Goal: Find specific page/section: Find specific page/section

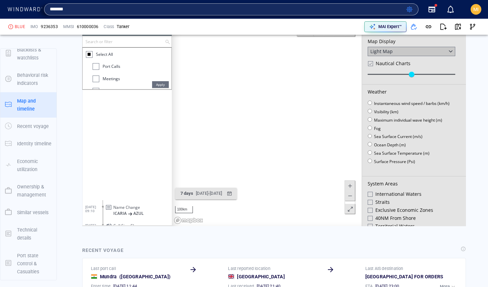
scroll to position [169, 0]
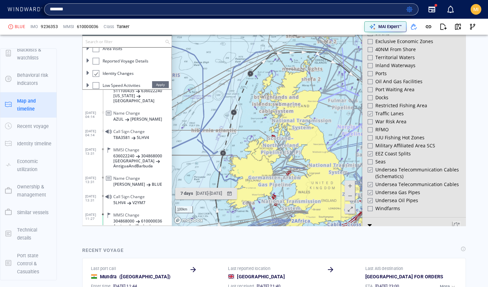
click at [382, 11] on input "*******" at bounding box center [226, 9] width 353 height 10
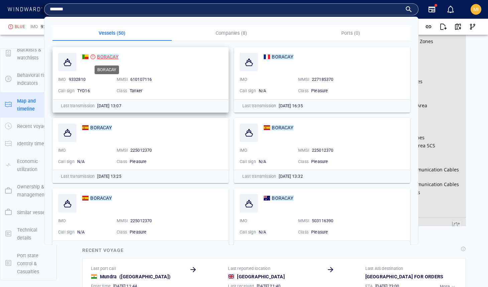
click at [109, 55] on mark "BORACAY" at bounding box center [107, 56] width 21 height 5
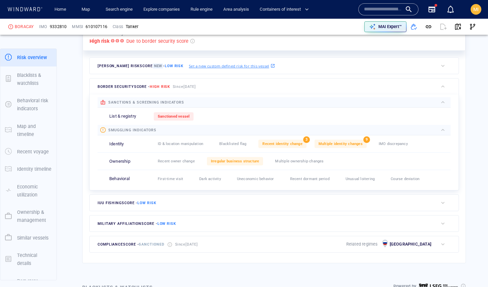
scroll to position [184, 0]
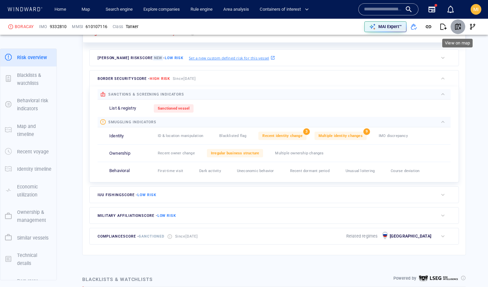
click at [459, 26] on span "button" at bounding box center [457, 26] width 7 height 7
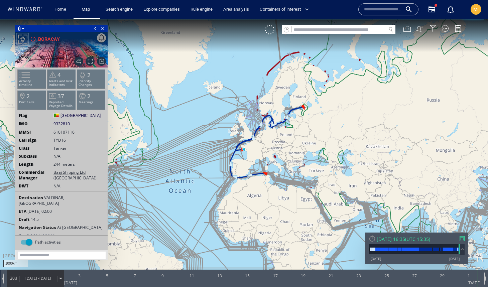
drag, startPoint x: 239, startPoint y: 167, endPoint x: 225, endPoint y: 153, distance: 19.4
click at [225, 153] on canvas "Map" at bounding box center [244, 149] width 488 height 261
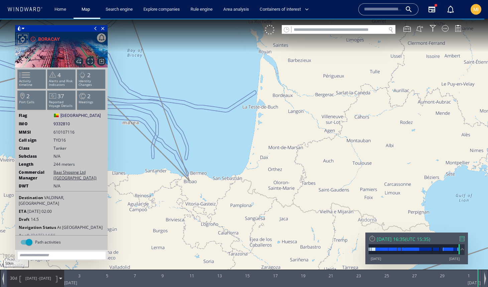
drag, startPoint x: 213, startPoint y: 100, endPoint x: 258, endPoint y: 218, distance: 126.1
click at [258, 218] on canvas "Map" at bounding box center [244, 149] width 488 height 261
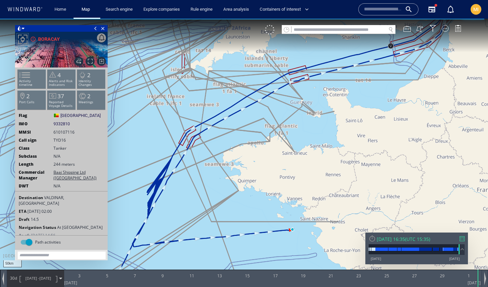
click at [256, 177] on canvas "Map" at bounding box center [244, 149] width 488 height 261
drag, startPoint x: 281, startPoint y: 217, endPoint x: 274, endPoint y: 191, distance: 27.3
click at [274, 191] on canvas "Map" at bounding box center [244, 149] width 488 height 261
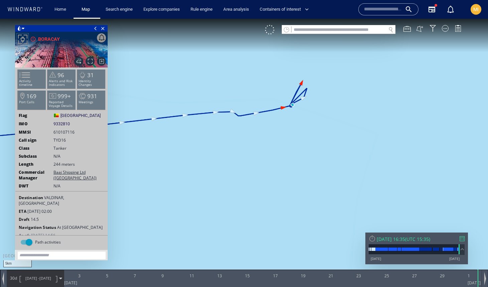
drag, startPoint x: 304, startPoint y: 127, endPoint x: 292, endPoint y: 167, distance: 41.9
click at [292, 165] on canvas "Map" at bounding box center [244, 149] width 488 height 261
click at [282, 167] on canvas "Map" at bounding box center [244, 149] width 488 height 261
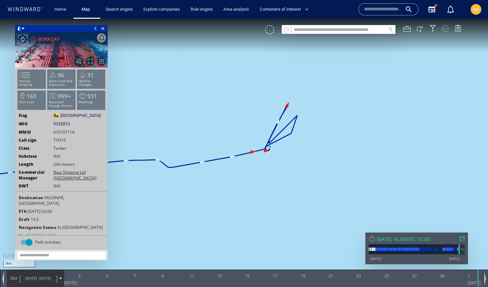
click at [447, 29] on div at bounding box center [445, 28] width 7 height 7
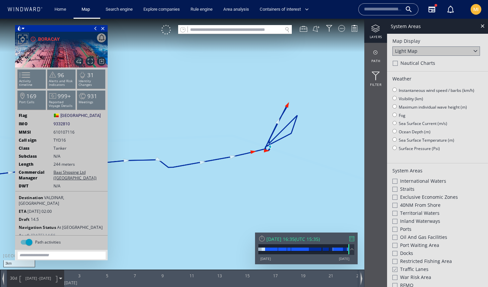
click at [395, 211] on div at bounding box center [394, 213] width 5 height 5
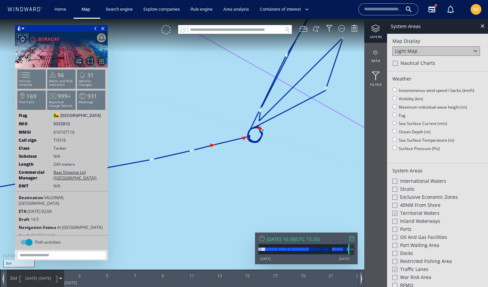
drag, startPoint x: 276, startPoint y: 157, endPoint x: 220, endPoint y: 197, distance: 67.7
click at [220, 197] on canvas "Map" at bounding box center [244, 149] width 488 height 261
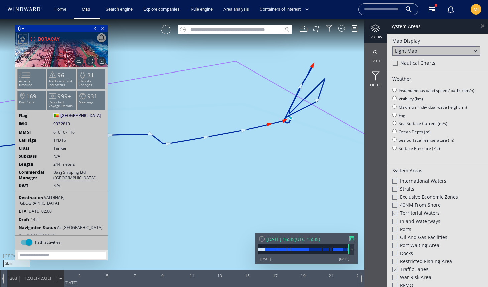
drag, startPoint x: 313, startPoint y: 115, endPoint x: 269, endPoint y: 124, distance: 45.0
click at [269, 124] on canvas "Map" at bounding box center [244, 149] width 488 height 261
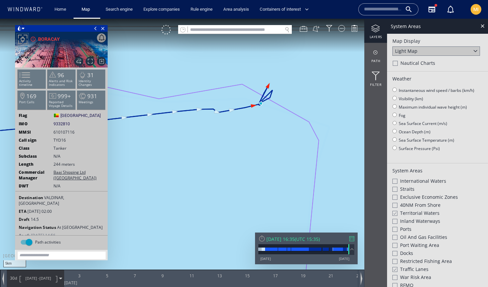
drag, startPoint x: 273, startPoint y: 139, endPoint x: 273, endPoint y: 117, distance: 21.4
click at [273, 117] on canvas "Map" at bounding box center [244, 149] width 488 height 261
